Goal: Task Accomplishment & Management: Use online tool/utility

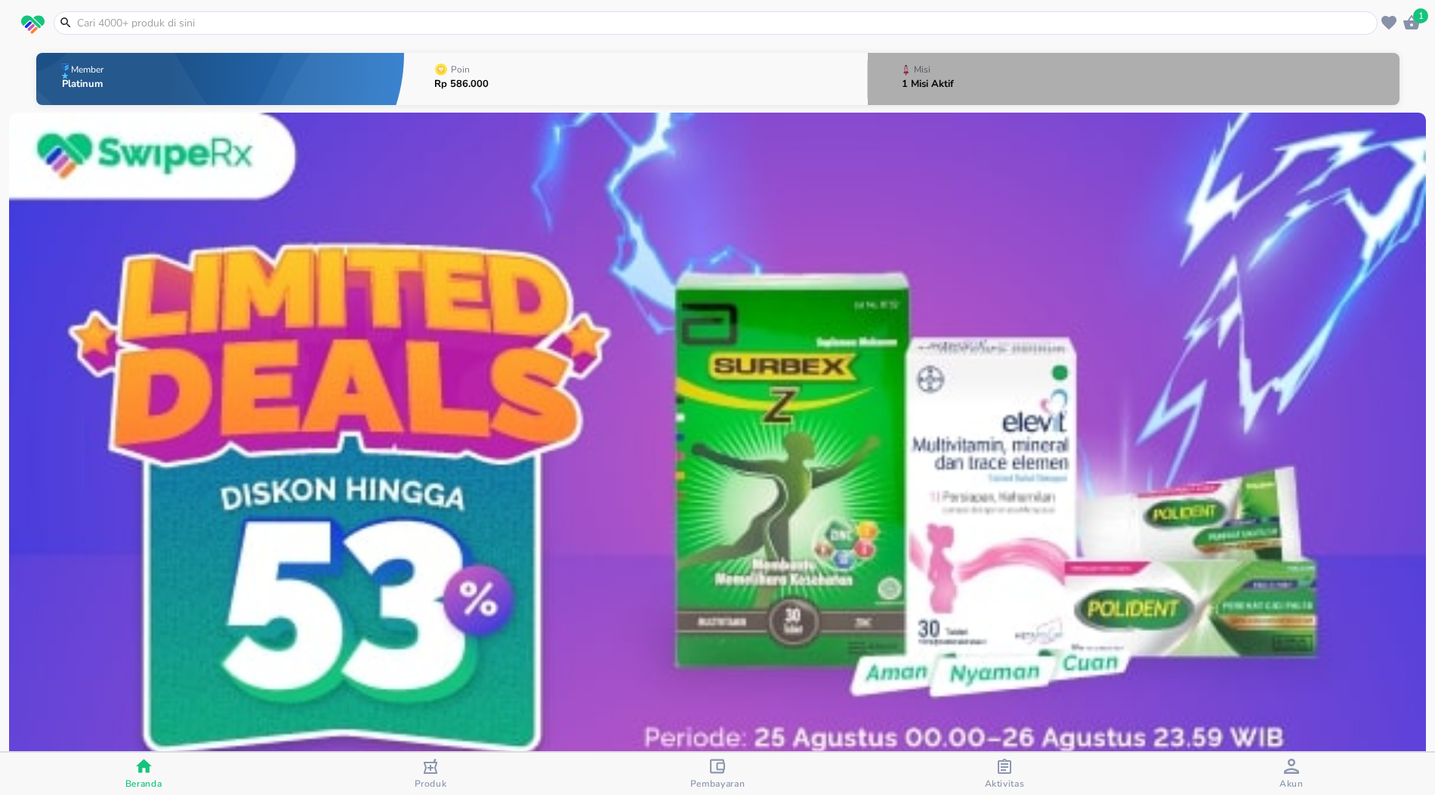
click at [974, 54] on button "Misi 1 Misi Aktif" at bounding box center [1134, 79] width 532 height 60
